Goal: Information Seeking & Learning: Check status

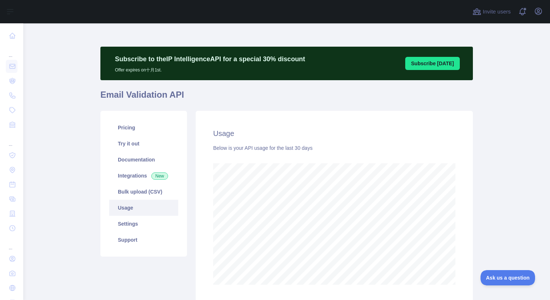
scroll to position [276, 522]
click at [61, 144] on main "Subscribe to the IP Intelligence API for a special 30 % discount Offer expires …" at bounding box center [286, 161] width 527 height 276
